Goal: Find specific fact: Find contact information

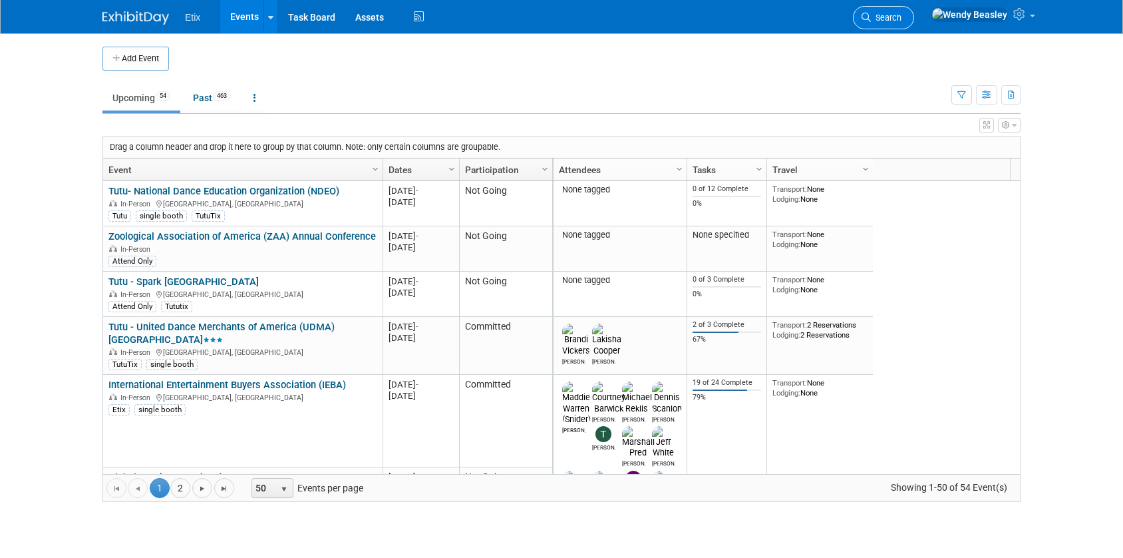
click at [902, 13] on span "Search" at bounding box center [886, 18] width 31 height 10
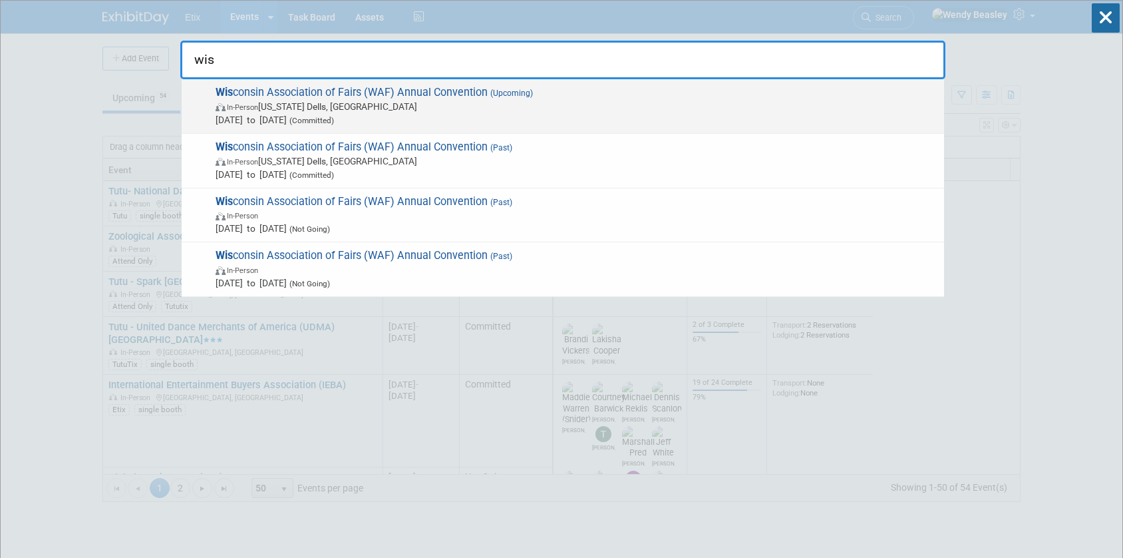
type input "wis"
click at [289, 85] on div "Wis consin Association of Fairs (WAF) Annual Convention (Upcoming) In-Person Wi…" at bounding box center [563, 106] width 763 height 55
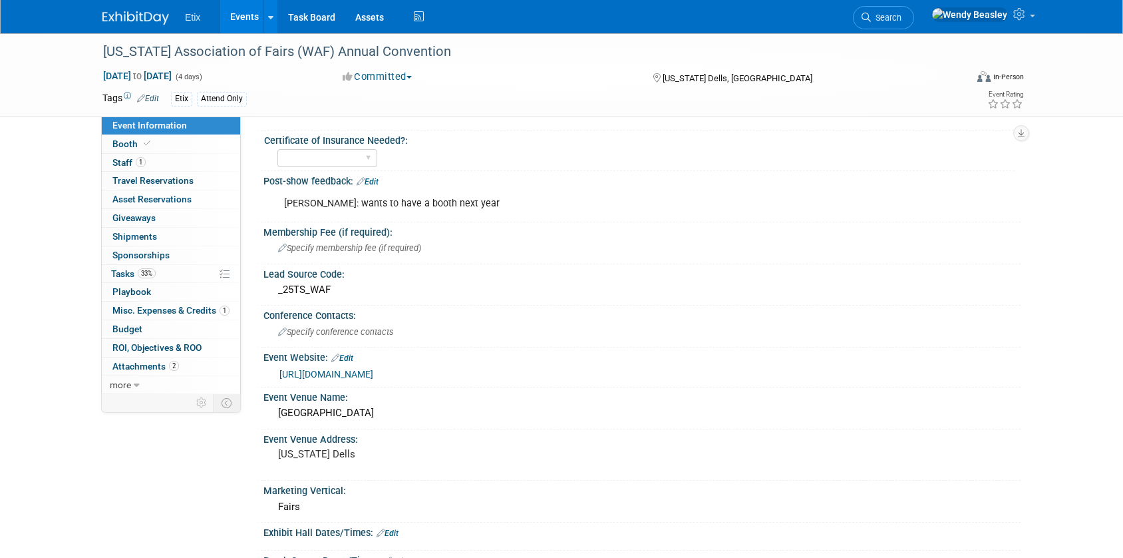
scroll to position [40, 0]
click at [356, 333] on span "Specify conference contacts" at bounding box center [335, 330] width 115 height 10
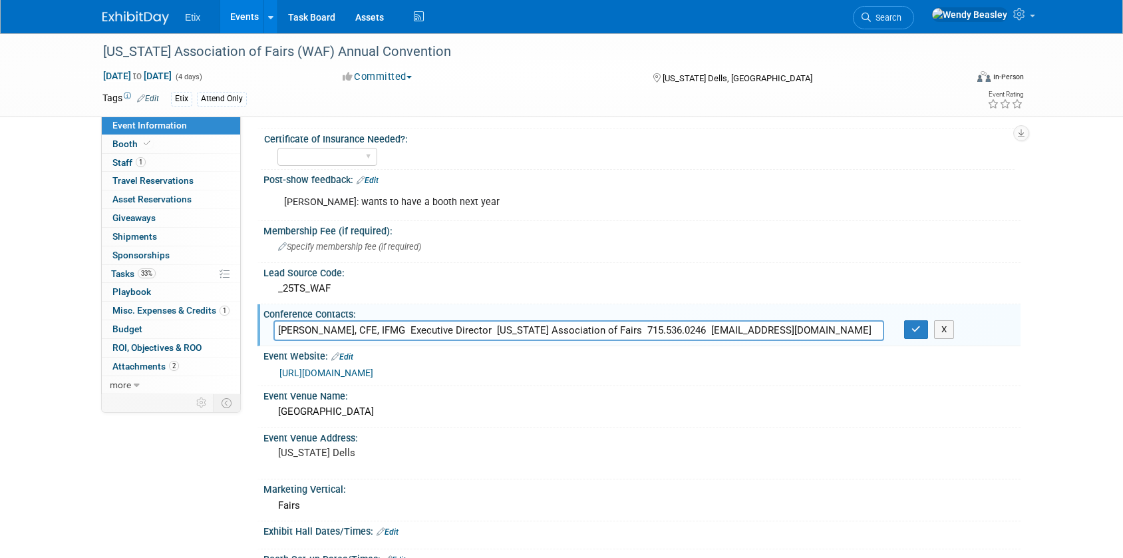
scroll to position [0, 84]
drag, startPoint x: 395, startPoint y: 329, endPoint x: 534, endPoint y: 336, distance: 139.2
click at [534, 336] on input "[PERSON_NAME], CFE, IFMG Executive Director [US_STATE] Association of Fairs 715…" at bounding box center [578, 330] width 611 height 21
drag, startPoint x: 395, startPoint y: 331, endPoint x: 337, endPoint y: 331, distance: 57.9
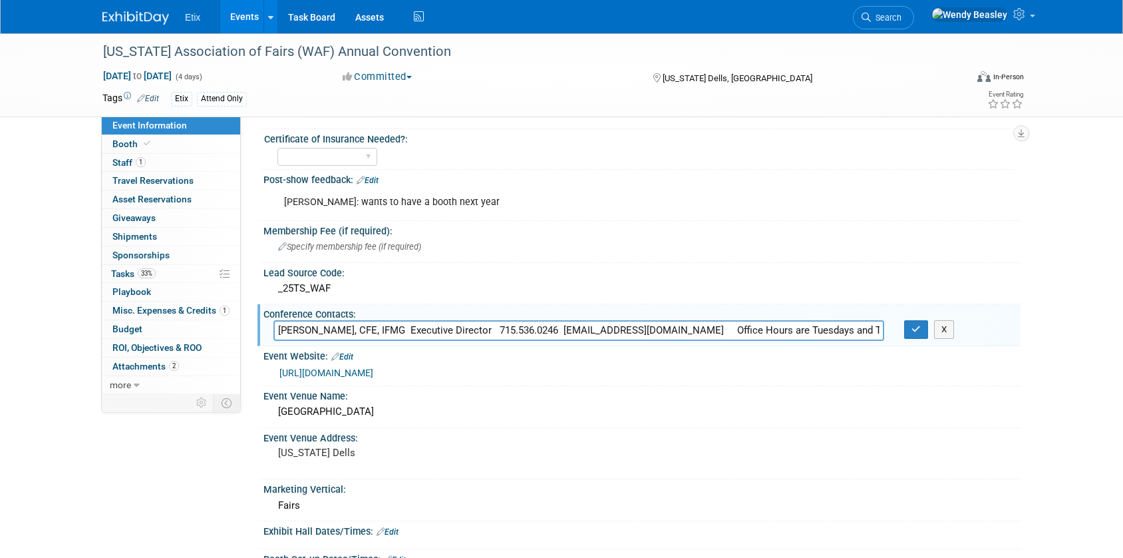
click at [337, 331] on input "[PERSON_NAME], CFE, IFMG Executive Director 715.536.0246 [EMAIL_ADDRESS][DOMAIN…" at bounding box center [578, 330] width 611 height 21
type input "[PERSON_NAME] Executive Director 715.536.0246 [EMAIL_ADDRESS][DOMAIN_NAME] Offi…"
click at [918, 328] on icon "button" at bounding box center [916, 329] width 9 height 9
